Goal: Task Accomplishment & Management: Complete application form

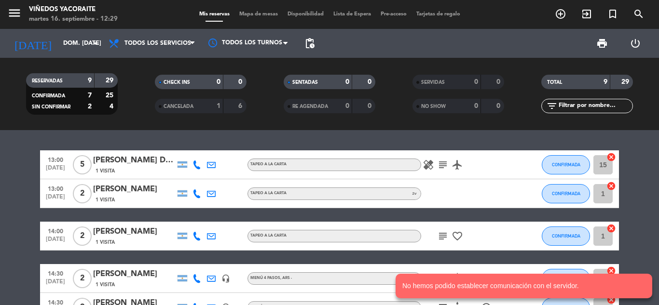
scroll to position [96, 0]
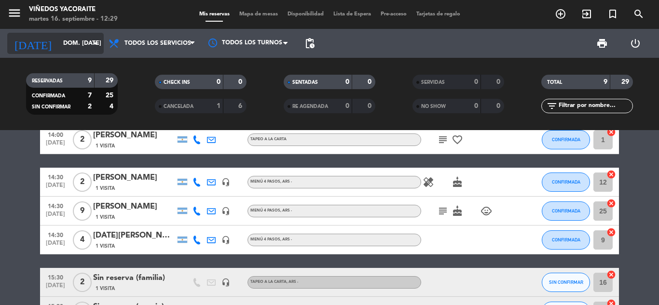
click at [92, 42] on icon "arrow_drop_down" at bounding box center [96, 44] width 12 height 12
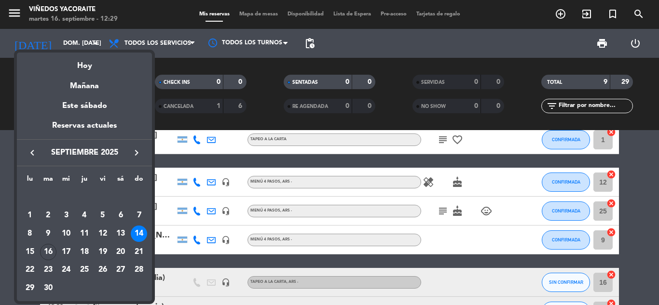
drag, startPoint x: 83, startPoint y: 56, endPoint x: 83, endPoint y: 69, distance: 13.0
click at [83, 68] on div "Hoy" at bounding box center [84, 63] width 135 height 20
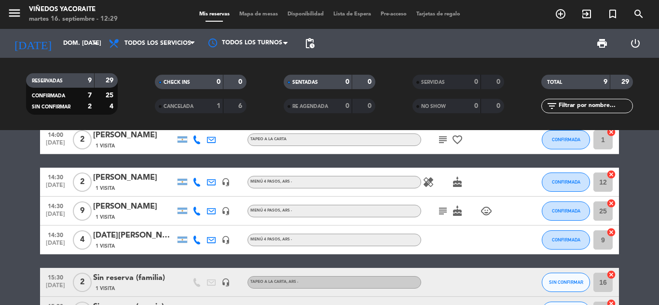
type input "[DATE] sep."
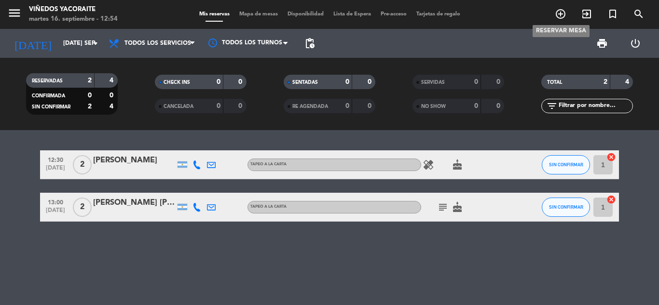
click at [557, 14] on icon "add_circle_outline" at bounding box center [561, 14] width 12 height 12
click at [560, 12] on icon "add_circle_outline" at bounding box center [561, 14] width 12 height 12
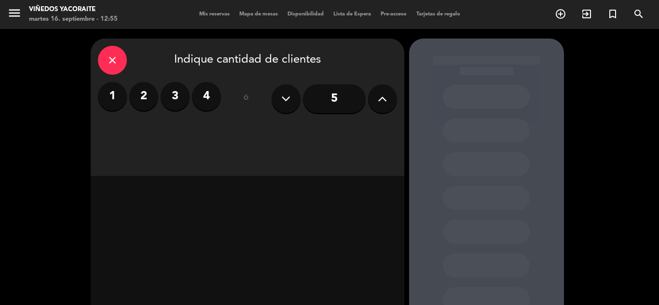
click at [152, 98] on label "2" at bounding box center [143, 96] width 29 height 29
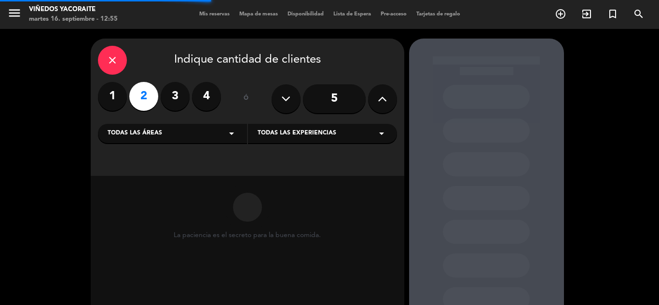
click at [168, 134] on div "Todas las áreas arrow_drop_down" at bounding box center [172, 133] width 149 height 19
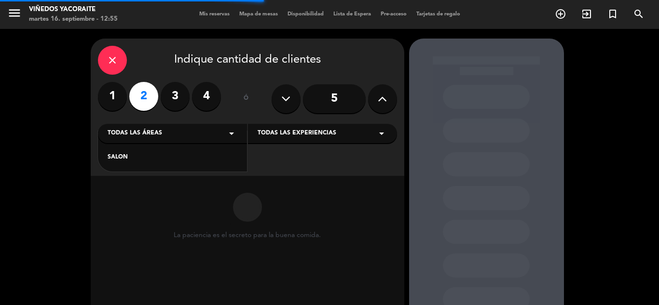
click at [143, 154] on div "SALON" at bounding box center [173, 158] width 130 height 10
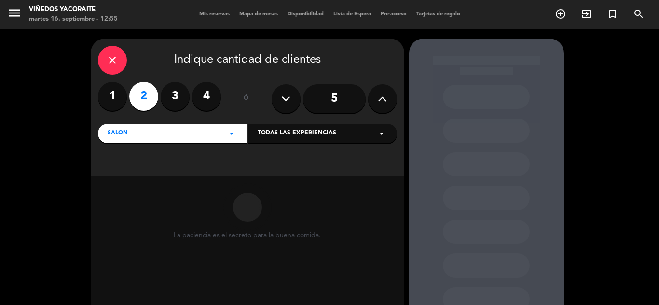
click at [318, 136] on span "Todas las experiencias" at bounding box center [297, 134] width 79 height 10
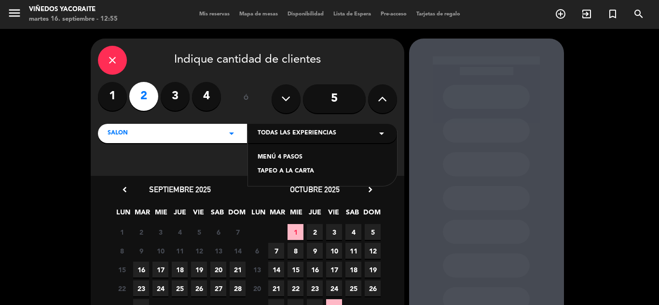
click at [273, 162] on div "MENÚ 4 PASOS" at bounding box center [323, 158] width 130 height 10
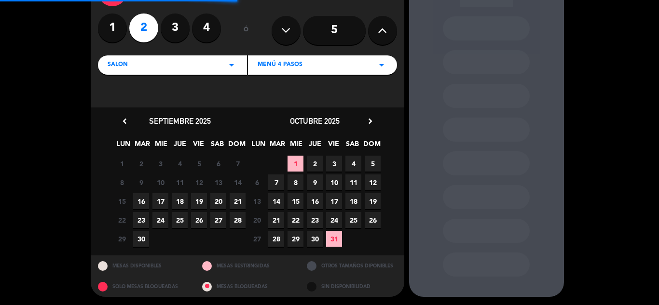
scroll to position [69, 0]
click at [217, 199] on span "20" at bounding box center [218, 201] width 16 height 16
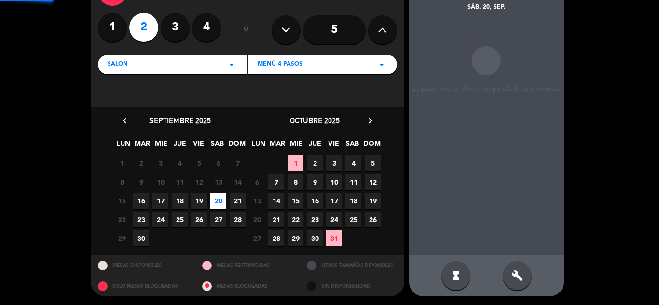
scroll to position [39, 0]
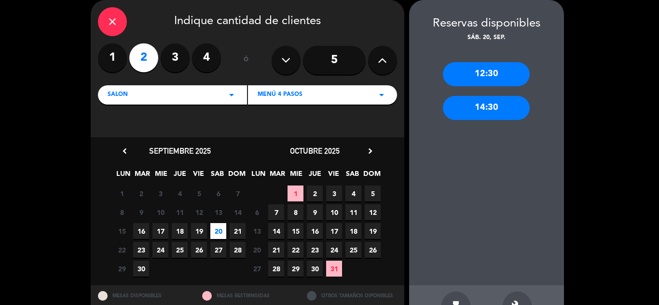
click at [487, 72] on div "12:30" at bounding box center [486, 74] width 87 height 24
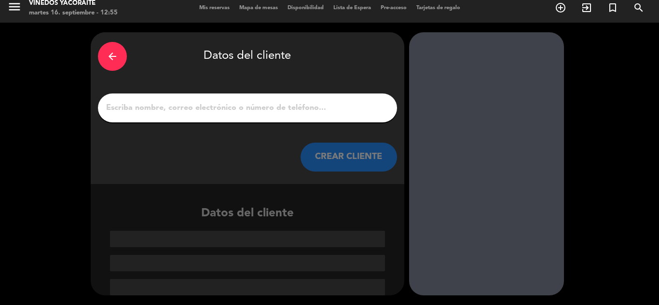
click at [227, 112] on input "1" at bounding box center [247, 108] width 285 height 14
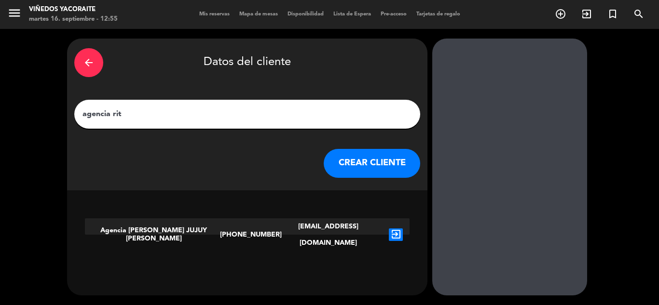
type input "agencia rit"
click at [389, 229] on icon "exit_to_app" at bounding box center [396, 235] width 14 height 13
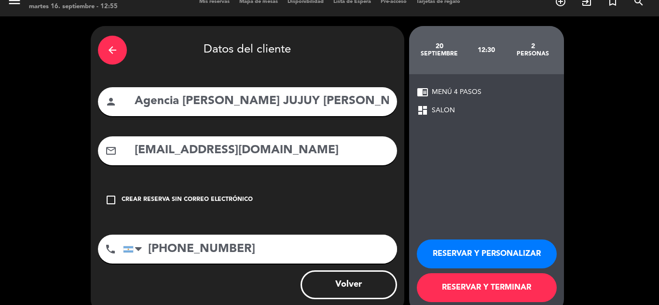
scroll to position [31, 0]
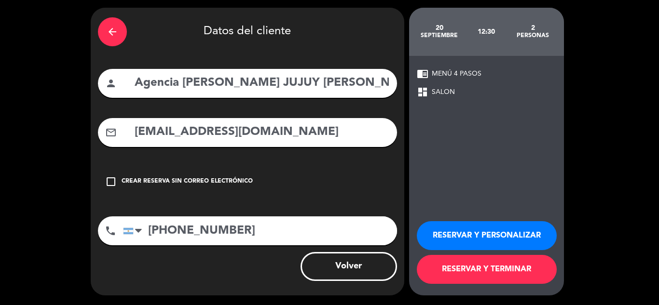
drag, startPoint x: 487, startPoint y: 268, endPoint x: 448, endPoint y: 261, distance: 40.1
click at [486, 268] on button "RESERVAR Y TERMINAR" at bounding box center [487, 269] width 140 height 29
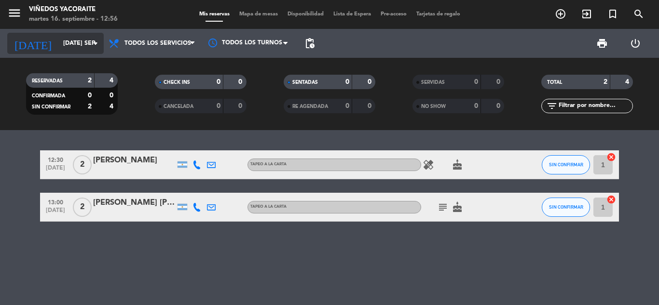
click at [70, 45] on input "[DATE] sep." at bounding box center [99, 43] width 82 height 16
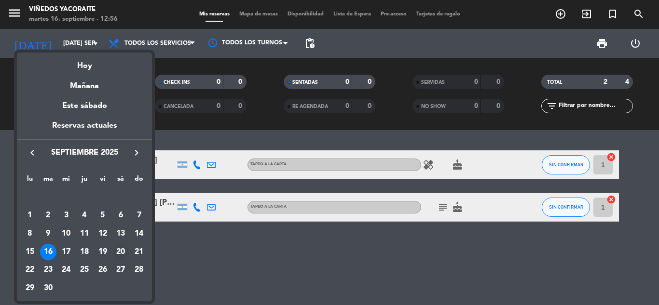
click at [125, 255] on div "20" at bounding box center [120, 252] width 16 height 16
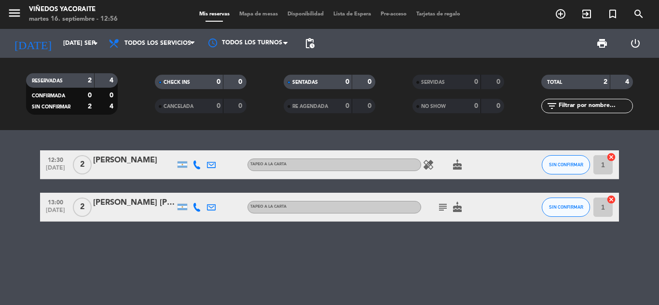
type input "sáb. [DATE]"
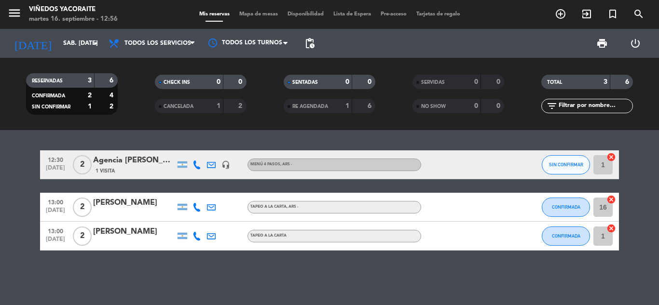
click at [133, 168] on div "1 Visita" at bounding box center [134, 171] width 82 height 8
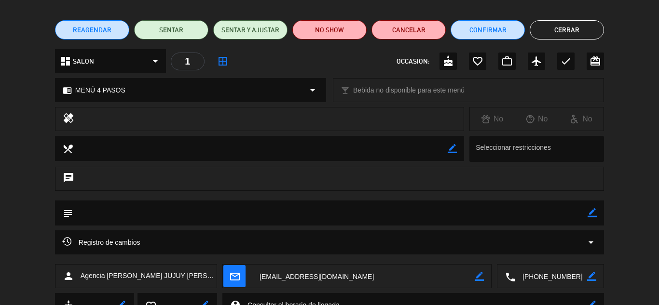
scroll to position [96, 0]
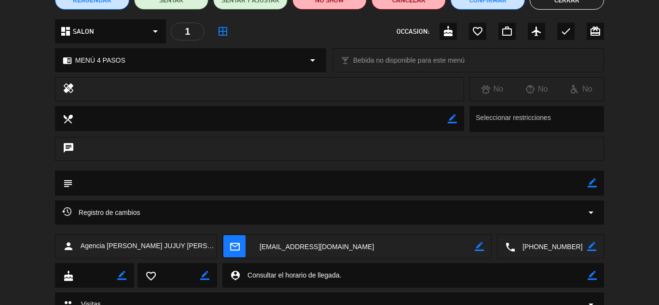
click at [594, 182] on icon "border_color" at bounding box center [592, 183] width 9 height 9
type textarea "h"
click at [82, 185] on textarea at bounding box center [330, 183] width 515 height 25
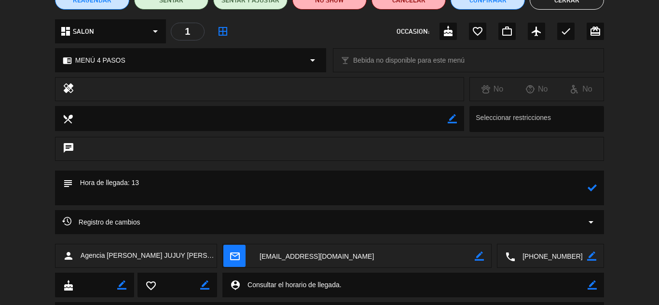
click at [82, 185] on textarea at bounding box center [330, 188] width 515 height 35
paste textarea "[PERSON_NAME] 17270754 [PERSON_NAME] 17042342"
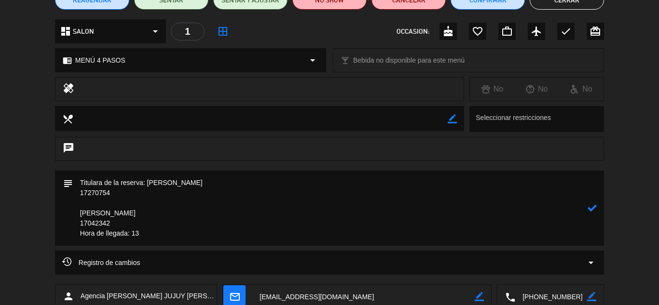
click at [147, 183] on textarea at bounding box center [330, 208] width 515 height 75
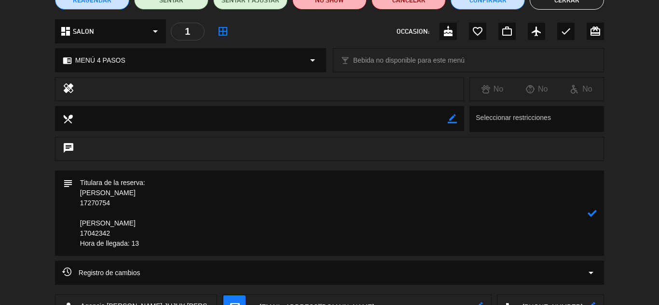
drag, startPoint x: 74, startPoint y: 239, endPoint x: 148, endPoint y: 245, distance: 74.5
click at [148, 245] on textarea at bounding box center [330, 213] width 515 height 85
drag, startPoint x: 129, startPoint y: 246, endPoint x: 316, endPoint y: 225, distance: 188.3
click at [316, 225] on textarea at bounding box center [330, 213] width 515 height 85
type textarea "Titulara de la reserva: [PERSON_NAME] 17270754 [PERSON_NAME] 17042342 Hora de l…"
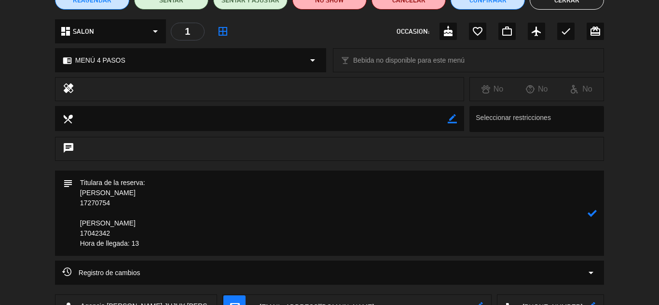
click at [596, 218] on icon at bounding box center [592, 213] width 9 height 9
click at [469, 2] on button "Confirmar" at bounding box center [488, -1] width 74 height 19
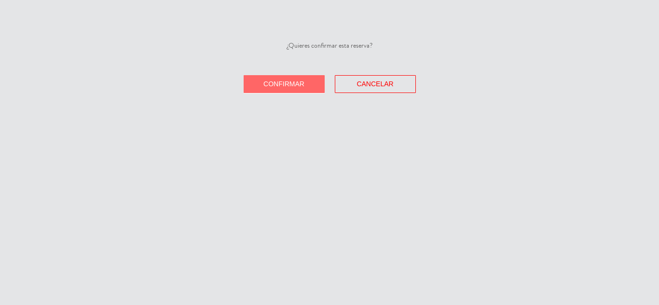
click at [305, 77] on button "Confirmar" at bounding box center [284, 84] width 81 height 18
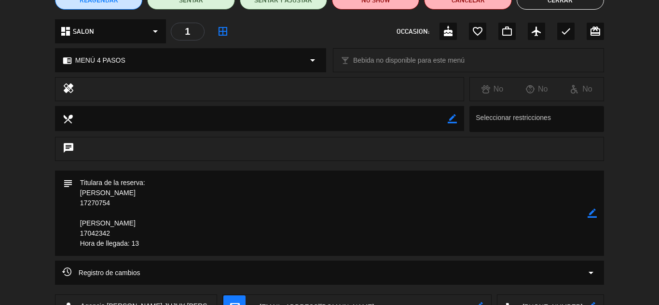
click at [549, 3] on button "Cerrar" at bounding box center [560, -1] width 87 height 19
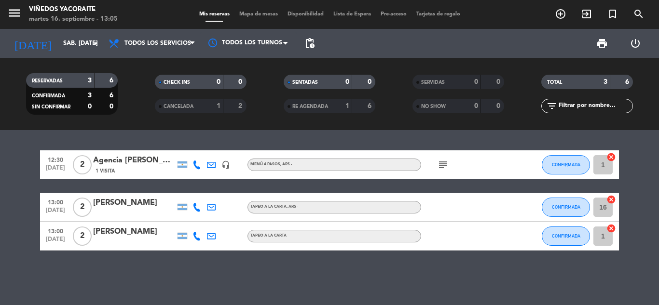
click at [439, 166] on icon "subject" at bounding box center [443, 165] width 12 height 12
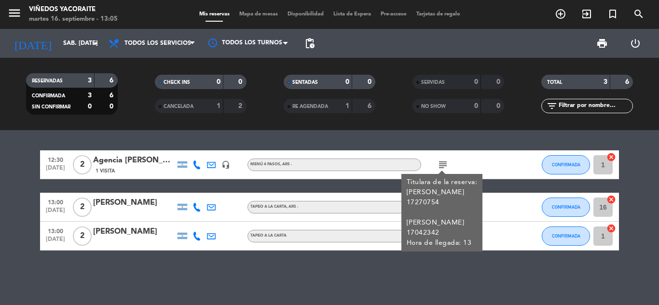
click at [414, 142] on div "12:30 [DATE] 2 Agencia [PERSON_NAME] JUJUY [PERSON_NAME] 1 Visita headset_mic M…" at bounding box center [329, 217] width 659 height 175
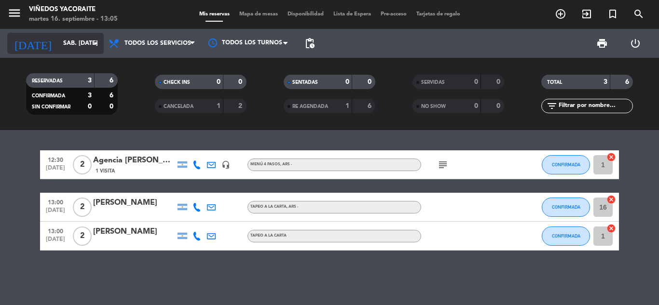
click at [88, 41] on input "sáb. [DATE]" at bounding box center [99, 43] width 82 height 16
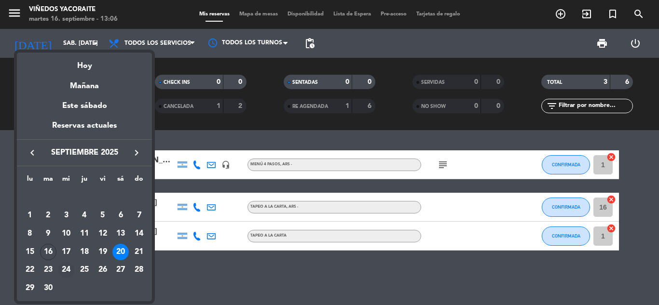
click at [69, 270] on div "24" at bounding box center [66, 270] width 16 height 16
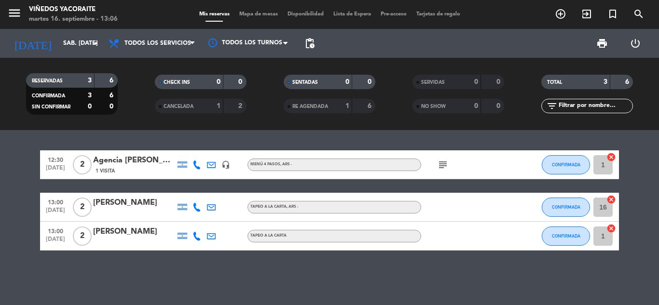
type input "mié. [DATE]"
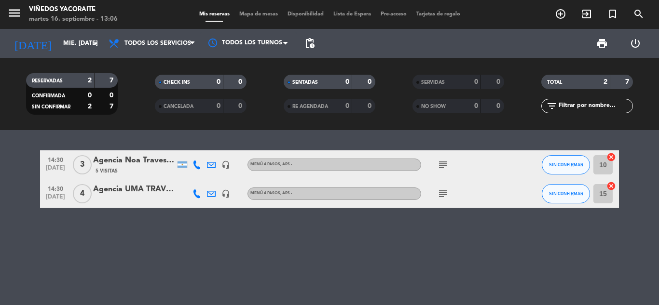
click at [162, 192] on div "Agencia UMA TRAVEL [PERSON_NAME]" at bounding box center [134, 189] width 82 height 13
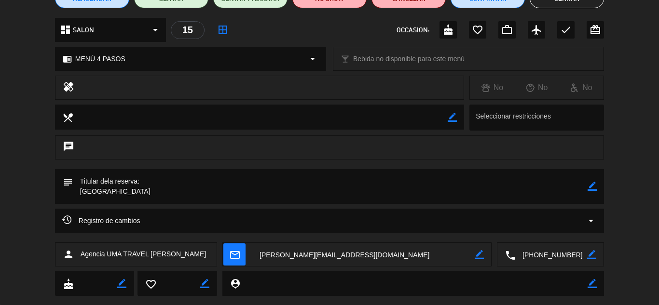
scroll to position [118, 0]
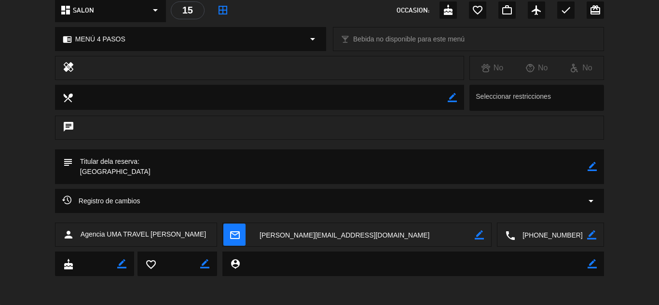
click at [584, 168] on textarea at bounding box center [330, 167] width 515 height 35
click at [593, 167] on icon "border_color" at bounding box center [592, 166] width 9 height 9
click at [99, 172] on textarea at bounding box center [330, 167] width 515 height 35
drag, startPoint x: 99, startPoint y: 172, endPoint x: 318, endPoint y: 176, distance: 219.1
click at [318, 176] on textarea at bounding box center [330, 167] width 515 height 35
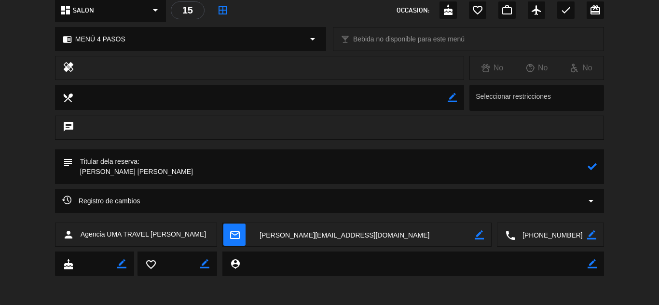
type textarea "Titular dela reserva: [PERSON_NAME] [PERSON_NAME]"
click at [590, 168] on icon at bounding box center [592, 166] width 9 height 9
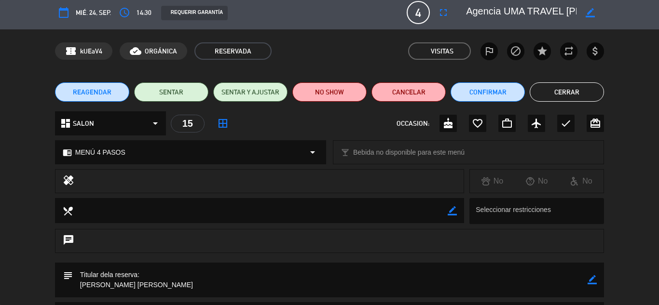
scroll to position [0, 0]
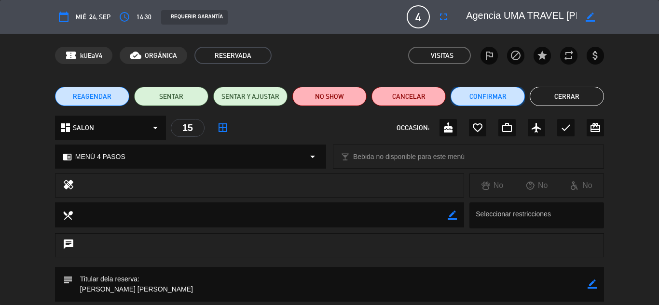
click at [488, 98] on button "Confirmar" at bounding box center [488, 96] width 74 height 19
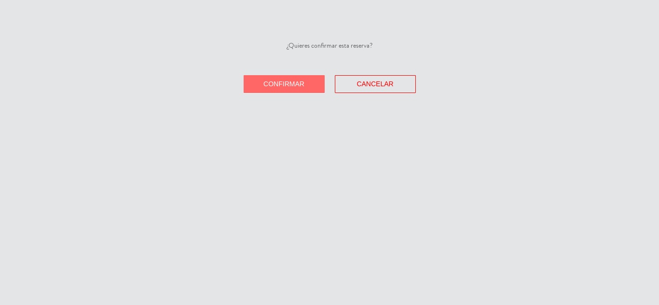
click at [285, 84] on span "Confirmar" at bounding box center [283, 84] width 41 height 8
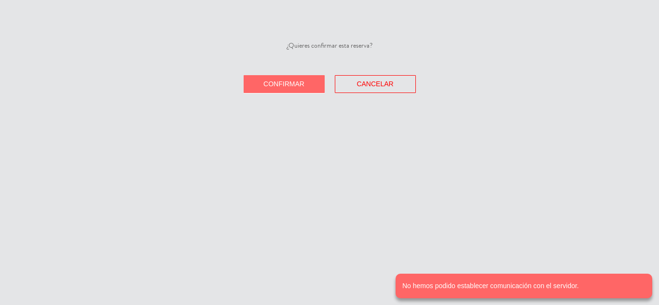
click at [293, 82] on span "Confirmar" at bounding box center [283, 84] width 41 height 8
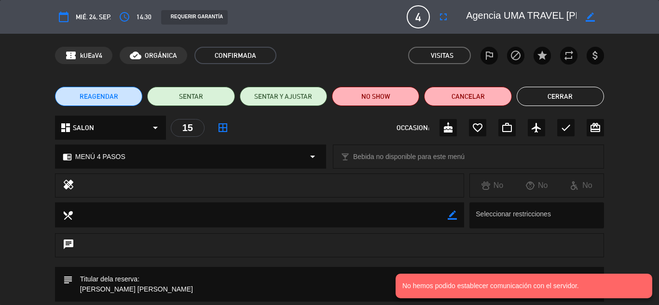
click at [547, 91] on button "Cerrar" at bounding box center [560, 96] width 87 height 19
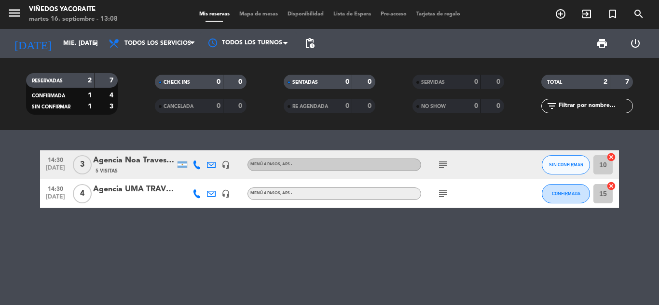
click at [441, 195] on icon "subject" at bounding box center [443, 194] width 12 height 12
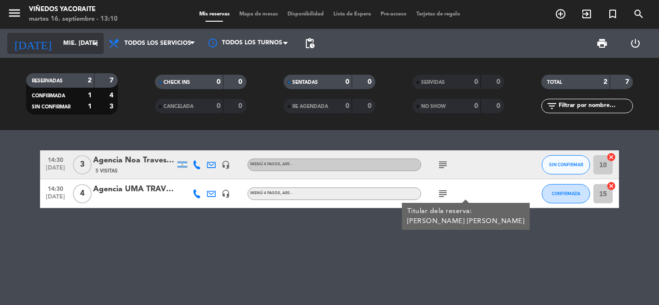
click at [61, 43] on input "mié. [DATE]" at bounding box center [99, 43] width 82 height 16
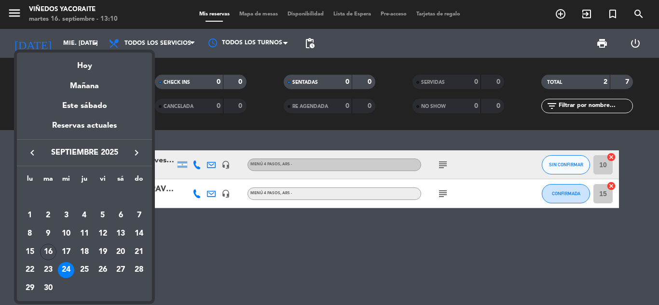
click at [77, 65] on div "Hoy" at bounding box center [84, 63] width 135 height 20
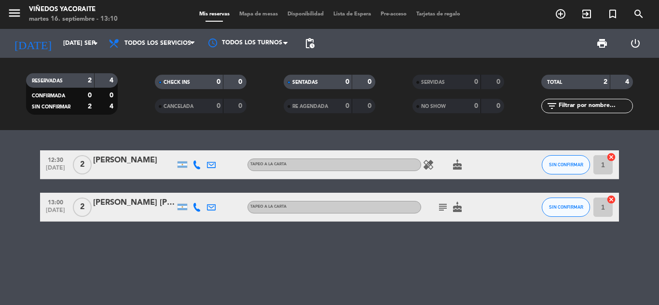
click at [428, 170] on icon "healing" at bounding box center [429, 165] width 12 height 12
click at [556, 163] on span "SIN CONFIRMAR" at bounding box center [566, 164] width 34 height 5
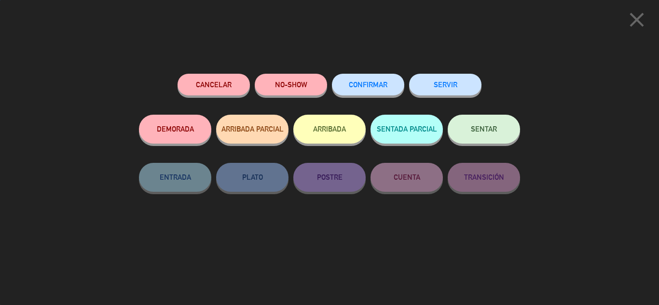
click at [399, 96] on div "CONFIRMAR" at bounding box center [368, 94] width 72 height 41
click at [383, 83] on span "CONFIRMAR" at bounding box center [368, 85] width 39 height 8
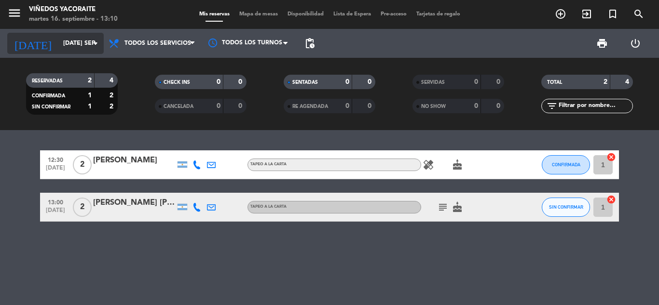
click at [69, 47] on input "[DATE] sep." at bounding box center [99, 43] width 82 height 16
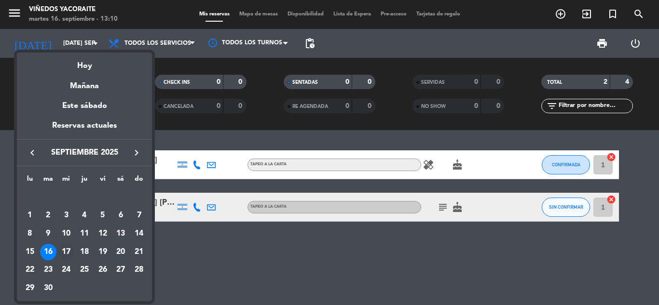
click at [68, 250] on div "17" at bounding box center [66, 252] width 16 height 16
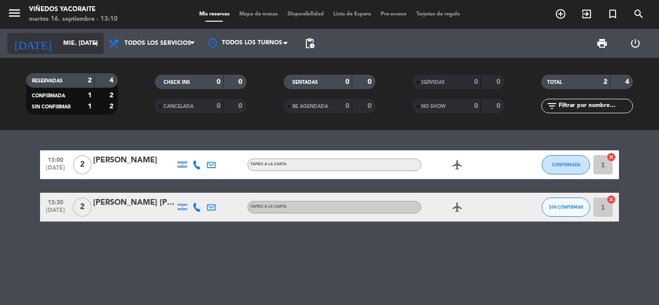
click at [99, 43] on icon "arrow_drop_down" at bounding box center [96, 44] width 12 height 12
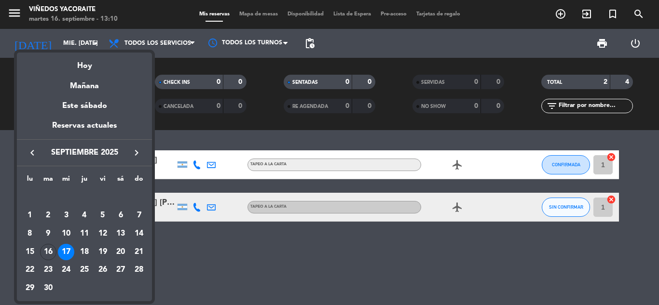
click at [281, 244] on div at bounding box center [329, 152] width 659 height 305
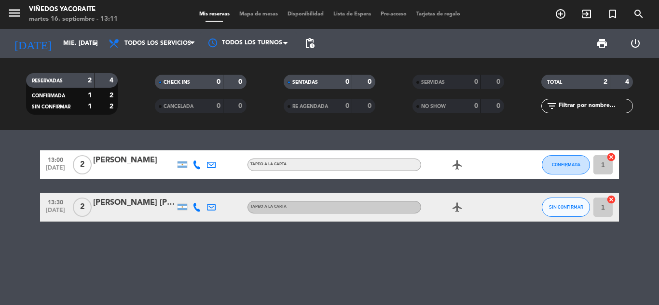
click at [138, 162] on div "[PERSON_NAME]" at bounding box center [134, 160] width 82 height 13
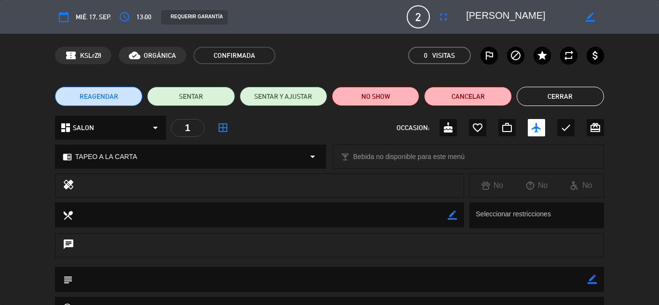
click at [563, 102] on button "Cerrar" at bounding box center [560, 96] width 87 height 19
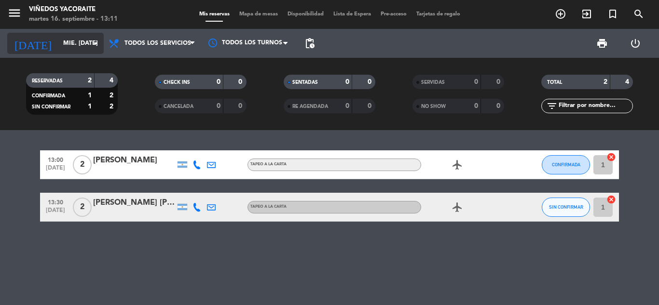
click at [58, 43] on input "mié. [DATE]" at bounding box center [99, 43] width 82 height 16
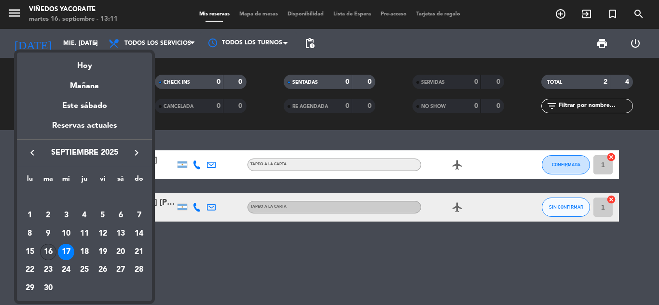
click at [55, 254] on div "16" at bounding box center [48, 252] width 16 height 16
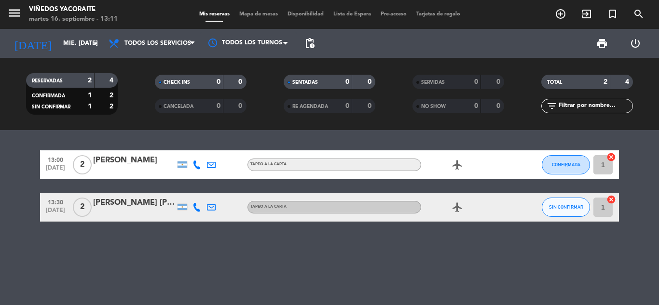
type input "[DATE] sep."
click at [560, 14] on icon "add_circle_outline" at bounding box center [561, 14] width 12 height 12
